Goal: Information Seeking & Learning: Find specific fact

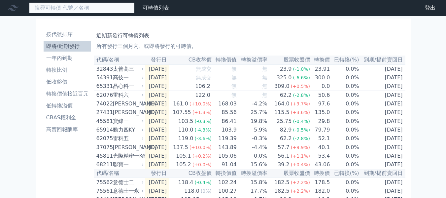
click at [49, 7] on input at bounding box center [82, 7] width 106 height 11
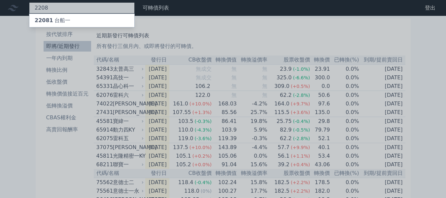
type input "2208"
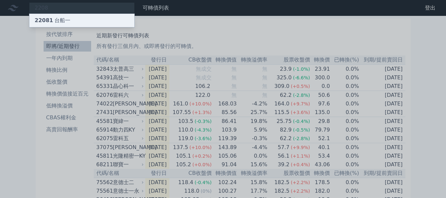
click at [53, 21] on div "22081 台船一" at bounding box center [53, 21] width 36 height 8
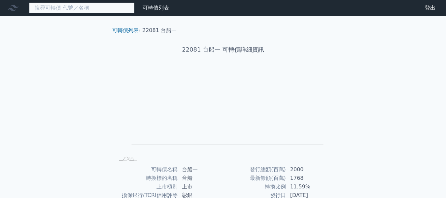
click at [82, 8] on input at bounding box center [82, 7] width 106 height 11
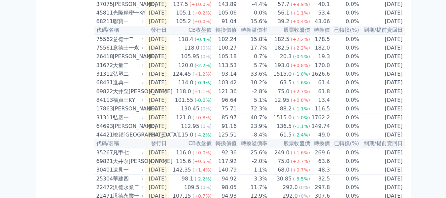
scroll to position [132, 0]
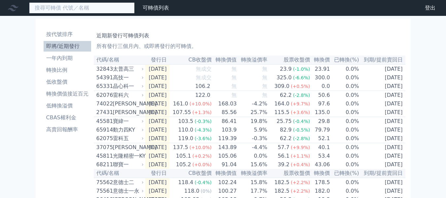
click at [66, 7] on input at bounding box center [82, 7] width 106 height 11
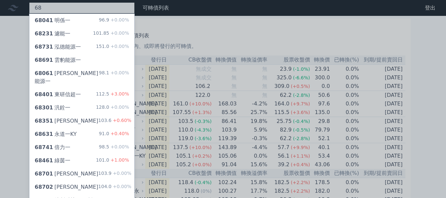
type input "68"
